Goal: Find specific page/section: Find specific page/section

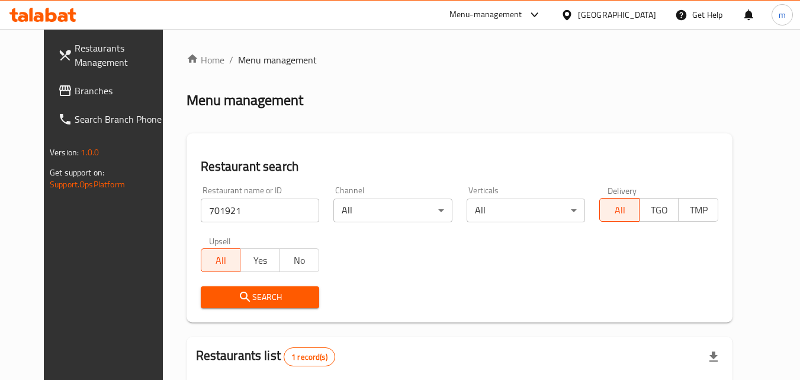
scroll to position [139, 0]
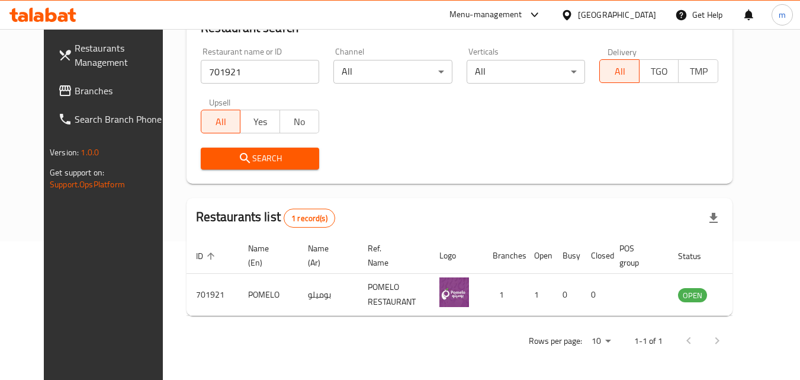
click at [574, 14] on icon at bounding box center [567, 15] width 12 height 12
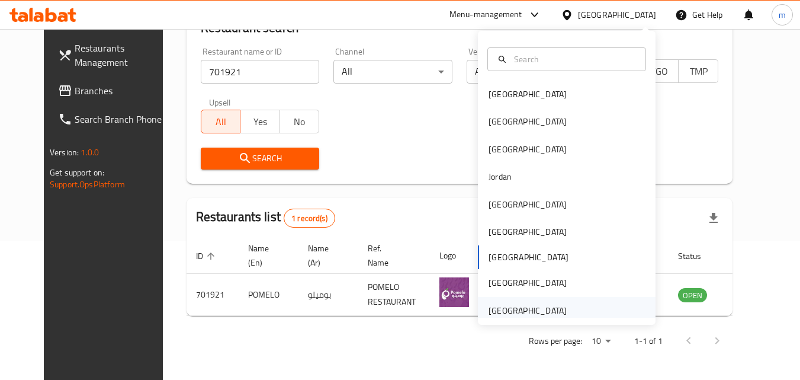
click at [546, 309] on div "[GEOGRAPHIC_DATA]" at bounding box center [528, 310] width 78 height 13
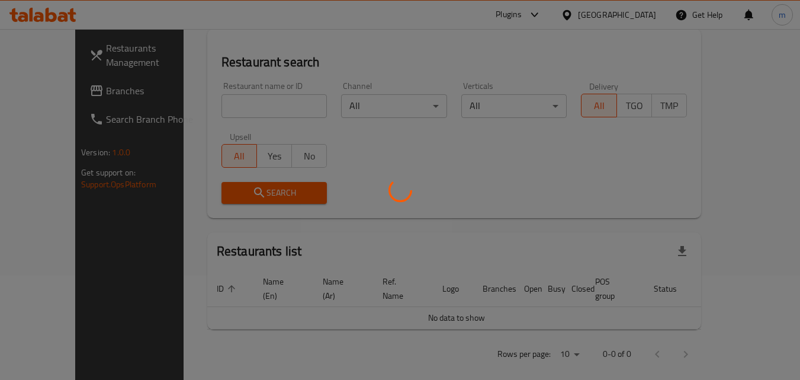
scroll to position [139, 0]
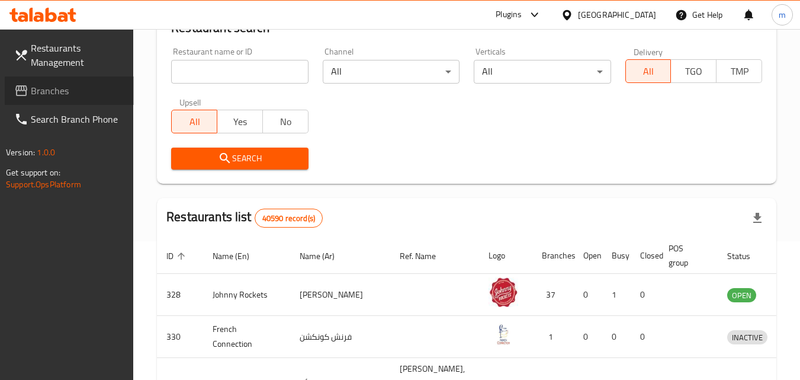
click at [69, 98] on link "Branches" at bounding box center [69, 90] width 129 height 28
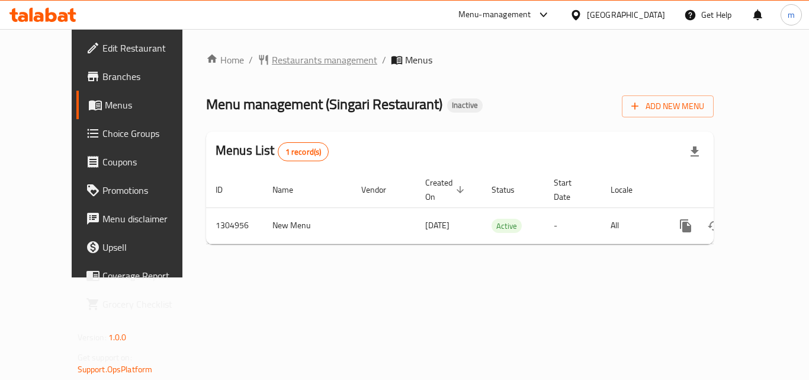
click at [299, 61] on span "Restaurants management" at bounding box center [324, 60] width 105 height 14
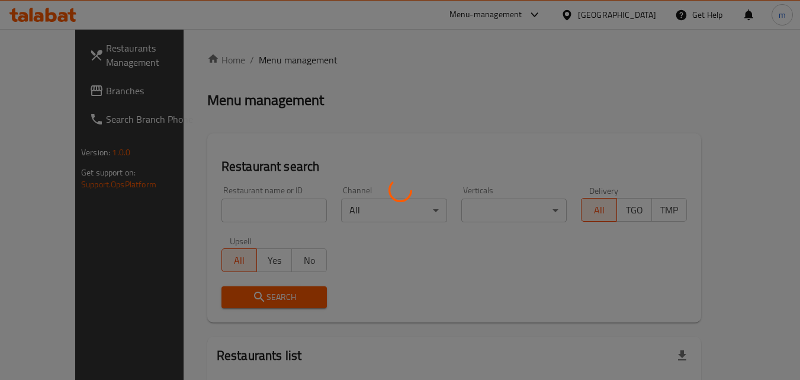
click at [232, 217] on div at bounding box center [400, 190] width 800 height 380
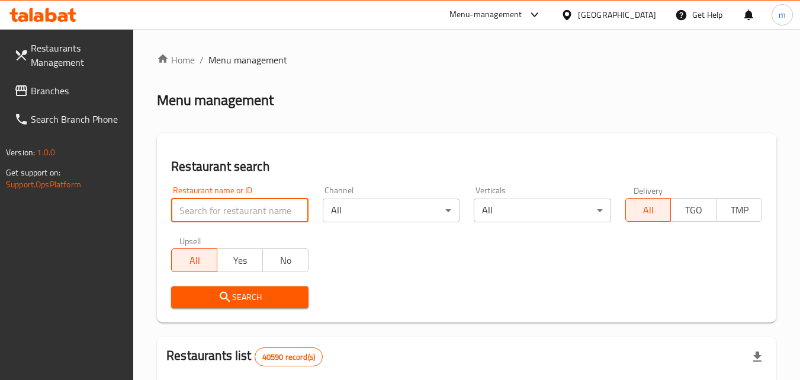
click at [276, 200] on input "search" at bounding box center [239, 210] width 137 height 24
paste input "703461"
type input "703461"
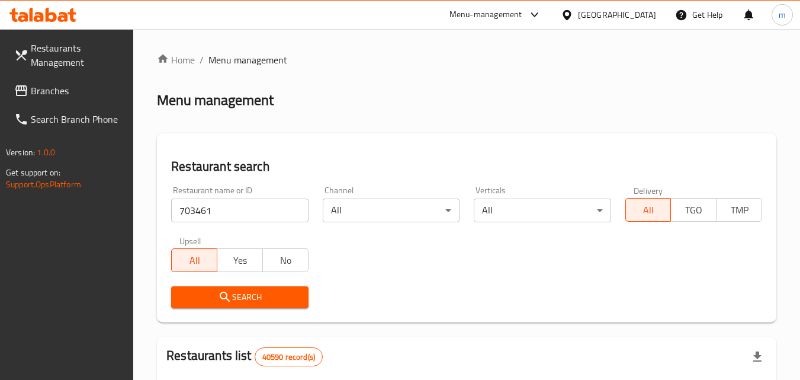
click at [209, 300] on span "Search" at bounding box center [240, 297] width 118 height 15
